Goal: Transaction & Acquisition: Download file/media

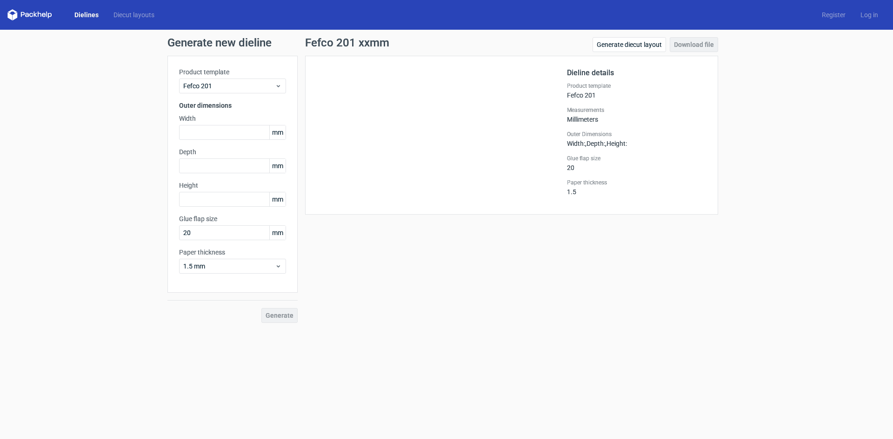
click at [0, 149] on div "Generate new dieline Product template Fefco 201 Outer dimensions Width mm Depth…" at bounding box center [446, 180] width 893 height 301
click at [205, 132] on input "text" at bounding box center [232, 132] width 107 height 15
type input "85"
type input "41"
type input "4"
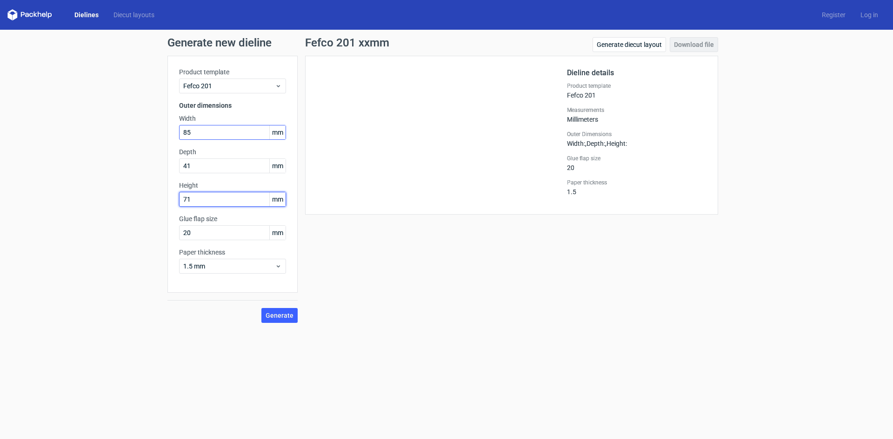
type input "71"
click at [219, 134] on input "85" at bounding box center [232, 132] width 107 height 15
click at [220, 133] on input "85" at bounding box center [232, 132] width 107 height 15
type input "71"
type input "85"
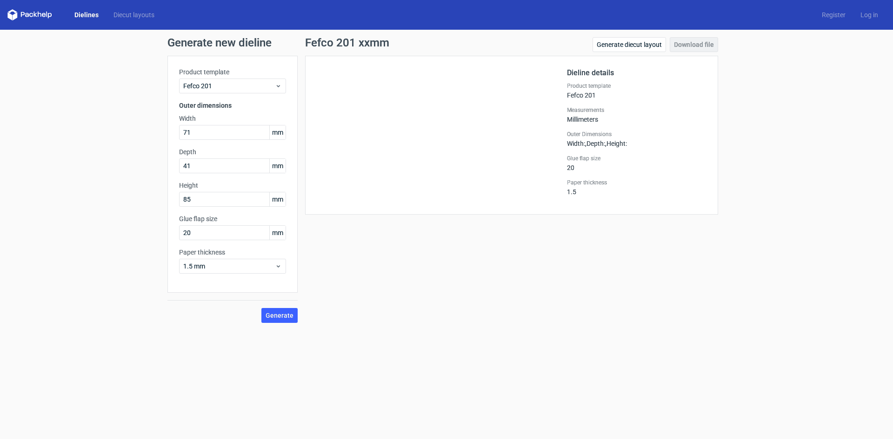
click at [121, 145] on div "Generate new dieline Product template Fefco 201 Outer dimensions Width 71 mm De…" at bounding box center [446, 180] width 893 height 301
click at [0, 76] on div "Generate new dieline Product template Fefco 201 Outer dimensions Width 71 mm De…" at bounding box center [446, 180] width 893 height 301
click at [0, 126] on div "Generate new dieline Product template Fefco 201 Outer dimensions Width 71 mm De…" at bounding box center [446, 180] width 893 height 301
click at [0, 246] on div "Generate new dieline Product template Fefco 201 Outer dimensions Width 71 mm De…" at bounding box center [446, 180] width 893 height 301
drag, startPoint x: 0, startPoint y: 238, endPoint x: 0, endPoint y: 245, distance: 7.9
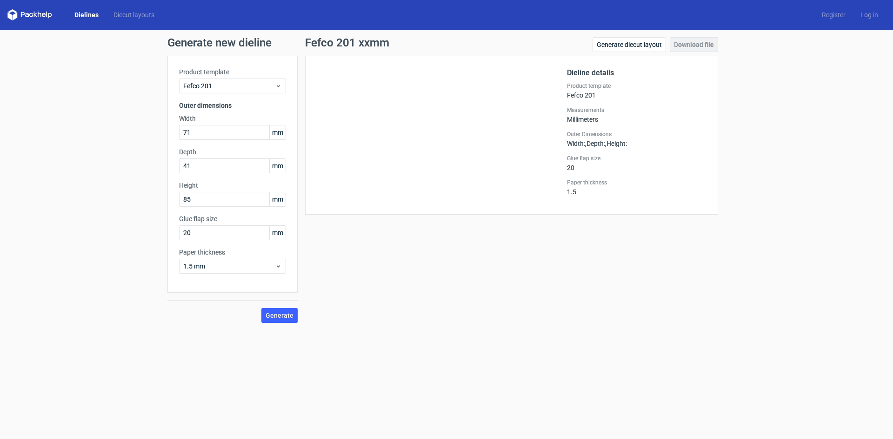
click at [0, 245] on div "Generate new dieline Product template Fefco 201 Outer dimensions Width 71 mm De…" at bounding box center [446, 180] width 893 height 301
click at [0, 175] on div "Generate new dieline Product template Fefco 201 Outer dimensions Width 71 mm De…" at bounding box center [446, 180] width 893 height 301
click at [0, 185] on div "Generate new dieline Product template Fefco 201 Outer dimensions Width 71 mm De…" at bounding box center [446, 180] width 893 height 301
click at [195, 232] on input "20" at bounding box center [232, 232] width 107 height 15
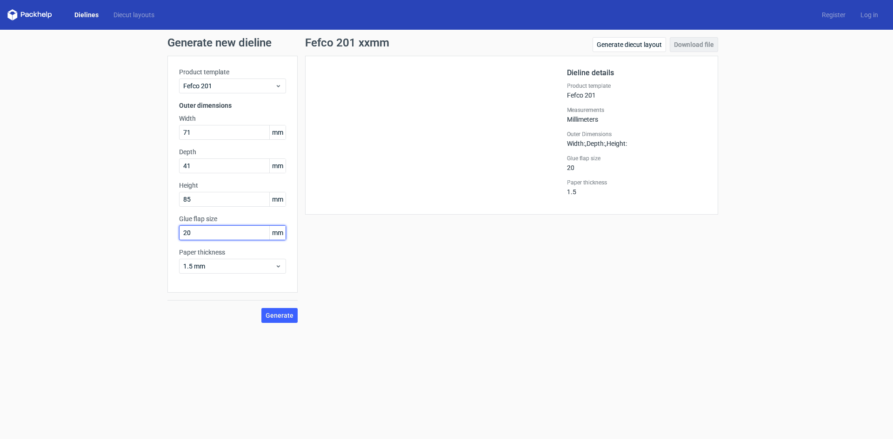
click at [195, 232] on input "20" at bounding box center [232, 232] width 107 height 15
drag, startPoint x: 0, startPoint y: 29, endPoint x: 0, endPoint y: 23, distance: 5.6
click at [0, 29] on div "Dielines Diecut layouts Register Log in" at bounding box center [446, 15] width 893 height 30
click at [0, 24] on div "Dielines Diecut layouts Register Log in" at bounding box center [446, 15] width 893 height 30
click at [0, 65] on div "Generate new dieline Product template Fefco 201 Outer dimensions Width 71 mm De…" at bounding box center [446, 180] width 893 height 301
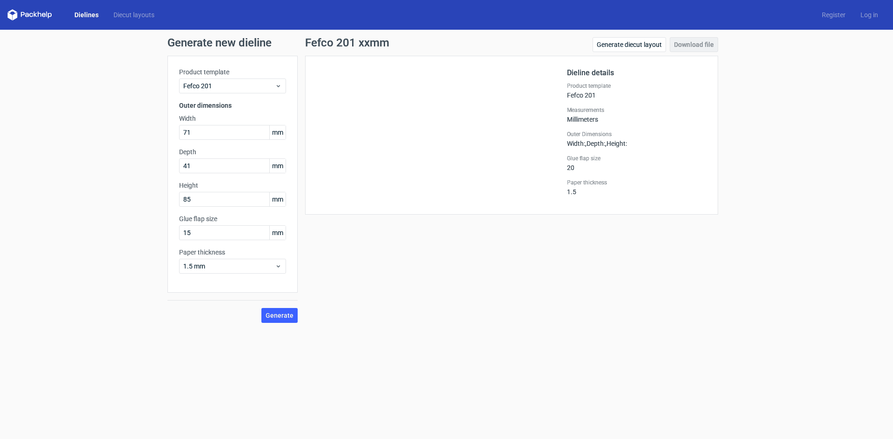
click at [0, 302] on div "Generate new dieline Product template Fefco 201 Outer dimensions Width 71 mm De…" at bounding box center [446, 180] width 893 height 301
click at [205, 238] on input "15" at bounding box center [232, 232] width 107 height 15
type input "20"
click at [0, 152] on div "Generate new dieline Product template Fefco 201 Outer dimensions Width 71 mm De…" at bounding box center [446, 180] width 893 height 301
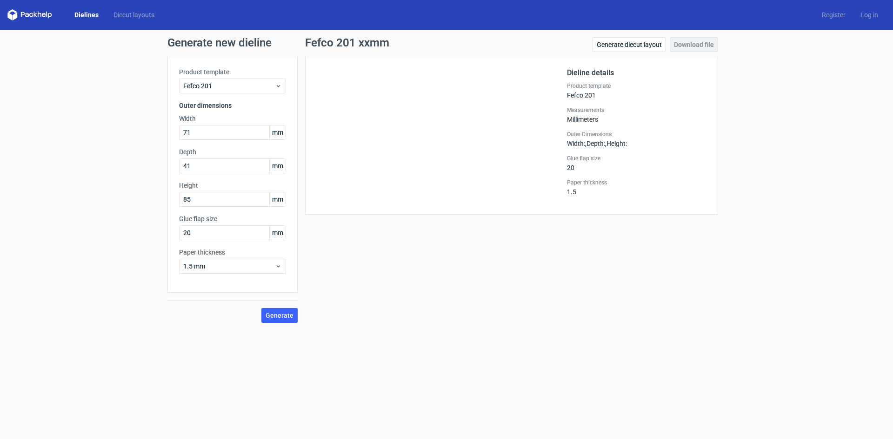
click at [0, 286] on div "Generate new dieline Product template Fefco 201 Outer dimensions Width 71 mm De…" at bounding box center [446, 180] width 893 height 301
click at [234, 267] on span "1.5 mm" at bounding box center [229, 266] width 92 height 9
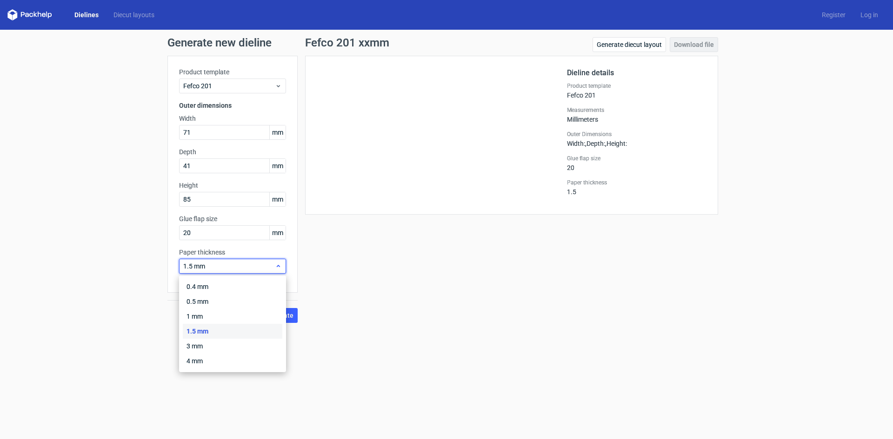
click at [234, 267] on span "1.5 mm" at bounding box center [229, 266] width 92 height 9
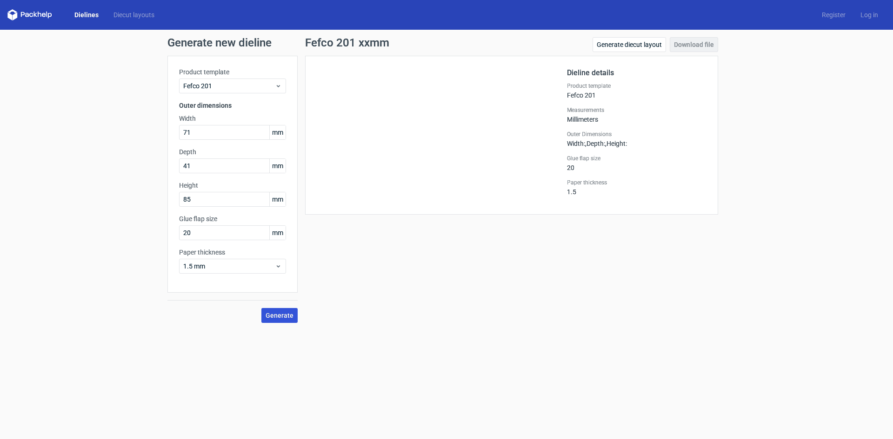
click at [285, 315] on span "Generate" at bounding box center [279, 315] width 28 height 7
click at [0, 119] on div "Generate new dieline Product template Fefco 201 Outer dimensions Width 71 mm De…" at bounding box center [446, 180] width 893 height 301
click at [688, 47] on link "Download file" at bounding box center [693, 44] width 48 height 15
click at [0, 115] on div "Generate new dieline Product template Fefco 201 Outer dimensions Width 71 mm De…" at bounding box center [446, 180] width 893 height 301
